Goal: Information Seeking & Learning: Find specific fact

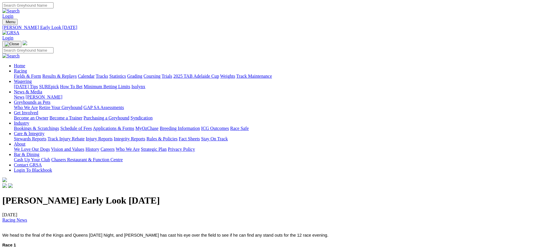
click at [24, 94] on link "News" at bounding box center [19, 96] width 10 height 5
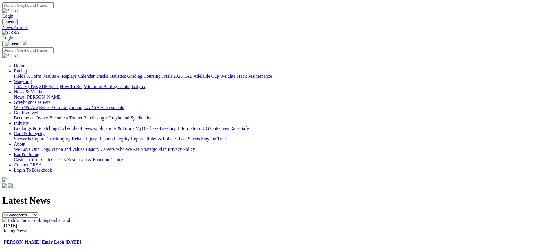
click at [19, 30] on img at bounding box center [10, 32] width 17 height 5
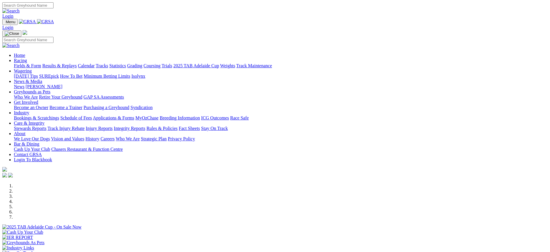
scroll to position [197, 0]
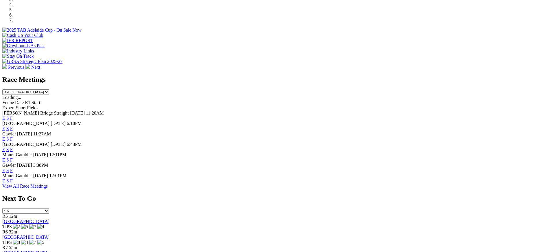
click at [13, 173] on link "F" at bounding box center [11, 170] width 3 height 5
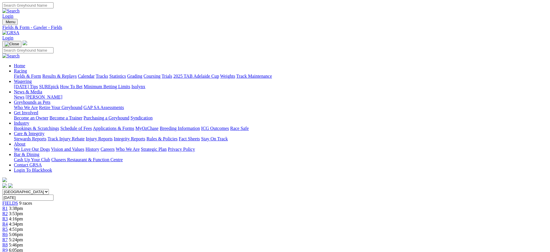
click at [19, 30] on img at bounding box center [10, 32] width 17 height 5
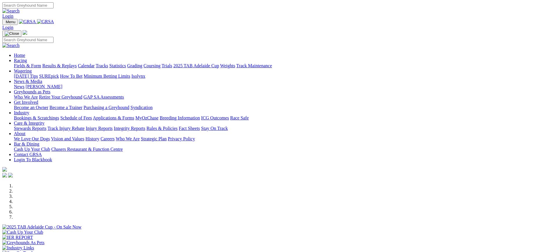
click at [24, 84] on link "News" at bounding box center [19, 86] width 10 height 5
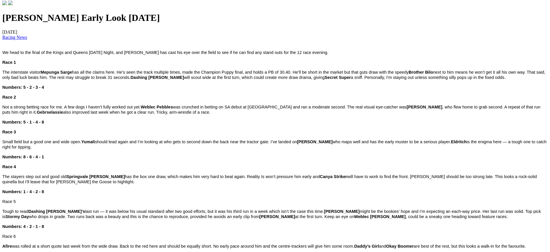
scroll to position [188, 0]
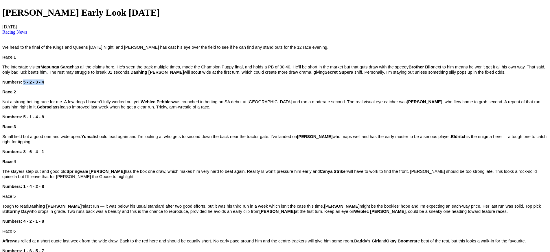
drag, startPoint x: 126, startPoint y: 92, endPoint x: 103, endPoint y: 93, distance: 22.3
click at [103, 85] on p "Numbers: 5 - 2 - 3 - 4" at bounding box center [275, 81] width 546 height 5
copy span "5 - 2 - 3 - 4"
drag, startPoint x: 124, startPoint y: 120, endPoint x: 103, endPoint y: 122, distance: 20.9
click at [103, 119] on p "Numbers: 5 - 1 - 4 - 8" at bounding box center [275, 116] width 546 height 5
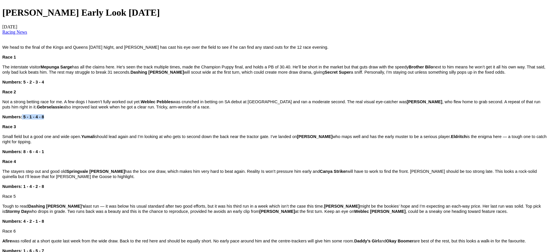
copy span "5 - 1 - 4 - 8"
drag, startPoint x: 124, startPoint y: 151, endPoint x: 104, endPoint y: 149, distance: 20.4
click at [104, 149] on p "Numbers: 8 - 6 - 4 - 1" at bounding box center [275, 151] width 546 height 5
copy span "8 - 6 - 4 - 1"
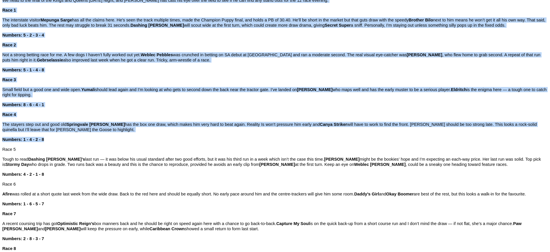
scroll to position [0, 0]
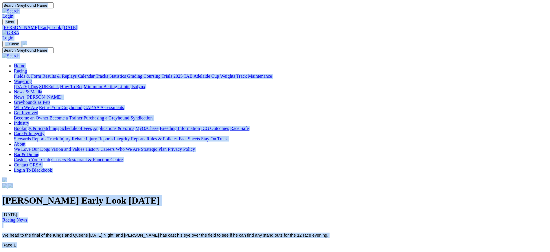
drag, startPoint x: 125, startPoint y: 3, endPoint x: 104, endPoint y: -2, distance: 21.3
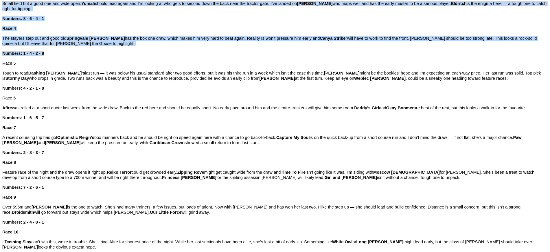
scroll to position [323, 0]
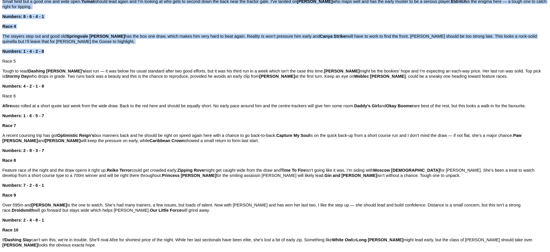
click at [161, 34] on span "The stayers step out and good old Springvale [PERSON_NAME] has the box one draw…" at bounding box center [269, 39] width 535 height 10
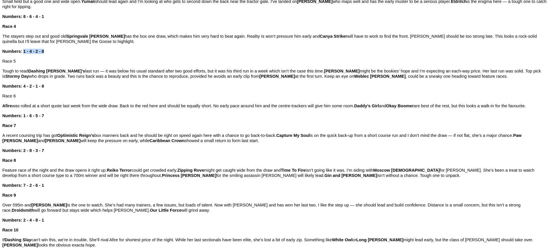
drag, startPoint x: 123, startPoint y: 44, endPoint x: 104, endPoint y: 43, distance: 19.1
click at [104, 49] on p "Numbers: 1 - 4 - 2 - 8" at bounding box center [275, 51] width 546 height 5
copy span "1 - 4 - 2 - 8"
drag, startPoint x: 129, startPoint y: 78, endPoint x: 104, endPoint y: 77, distance: 25.2
click at [104, 83] on p "Numbers: 4 - 2 - 1 - 8" at bounding box center [275, 85] width 546 height 5
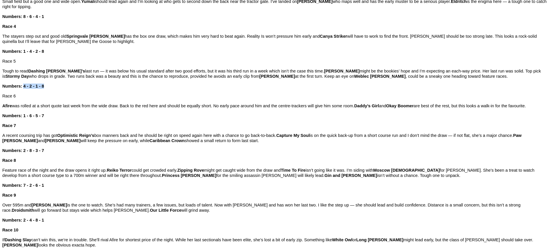
copy span "4 - 2 - 1 - 8"
drag, startPoint x: 123, startPoint y: 106, endPoint x: 103, endPoint y: 106, distance: 19.4
click at [103, 113] on p "Numbers: 1 - 6 - 5 - 7" at bounding box center [275, 115] width 546 height 5
copy span "1 - 6 - 5 - 7"
drag, startPoint x: 127, startPoint y: 136, endPoint x: 103, endPoint y: 138, distance: 23.9
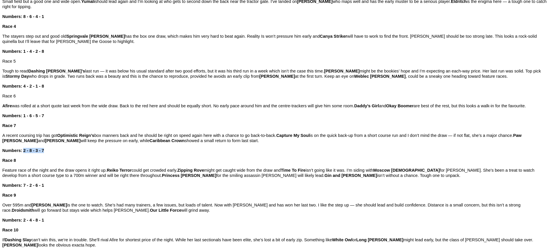
click at [103, 148] on p "Numbers: 2 - 8 - 3 - 7" at bounding box center [275, 150] width 546 height 5
copy span "2 - 8 - 3 - 7"
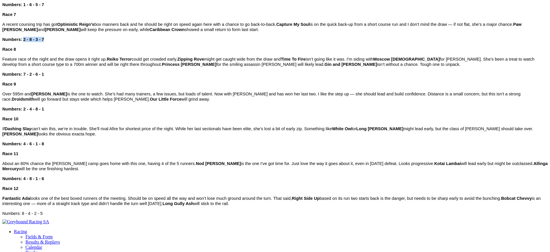
scroll to position [442, 0]
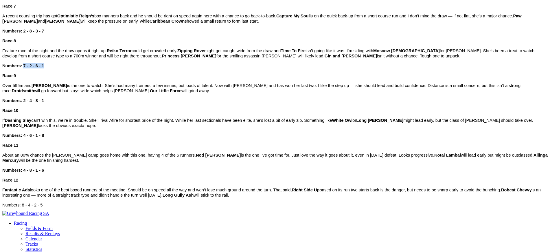
drag, startPoint x: 124, startPoint y: 50, endPoint x: 104, endPoint y: 49, distance: 19.7
click at [104, 63] on p "Numbers: 7 - 2 - 6 - 1" at bounding box center [275, 65] width 546 height 5
copy span "7 - 2 - 6 - 1"
drag, startPoint x: 125, startPoint y: 80, endPoint x: 105, endPoint y: 80, distance: 20.3
click at [105, 98] on p "Numbers: 2 - 4 - 8 - 1" at bounding box center [275, 100] width 546 height 5
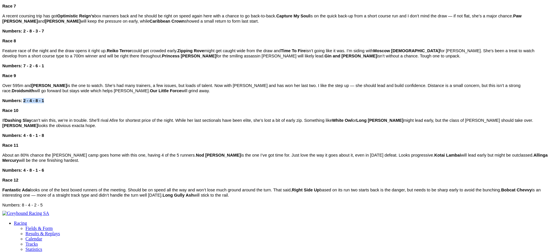
copy span "2 - 4 - 8 - 1"
drag, startPoint x: 121, startPoint y: 109, endPoint x: 104, endPoint y: 109, distance: 17.1
click at [44, 133] on span "Numbers: 4 - 6 - 1 - 8" at bounding box center [23, 135] width 42 height 5
copy span "4 - 6 - 1 - 8"
drag, startPoint x: 124, startPoint y: 138, endPoint x: 105, endPoint y: 138, distance: 19.1
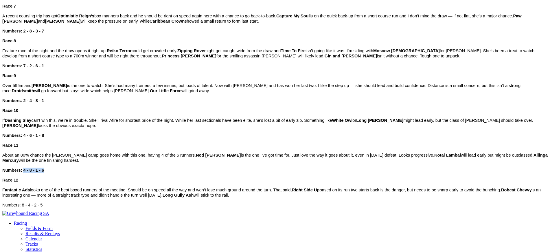
click at [105, 167] on p "Numbers: 4 - 8 - 1 - 6" at bounding box center [275, 169] width 546 height 5
drag, startPoint x: 124, startPoint y: 167, endPoint x: 103, endPoint y: 167, distance: 20.8
click at [103, 202] on p "Numbers: 8 - 4 - 2 - 5" at bounding box center [275, 204] width 546 height 5
